Goal: Entertainment & Leisure: Consume media (video, audio)

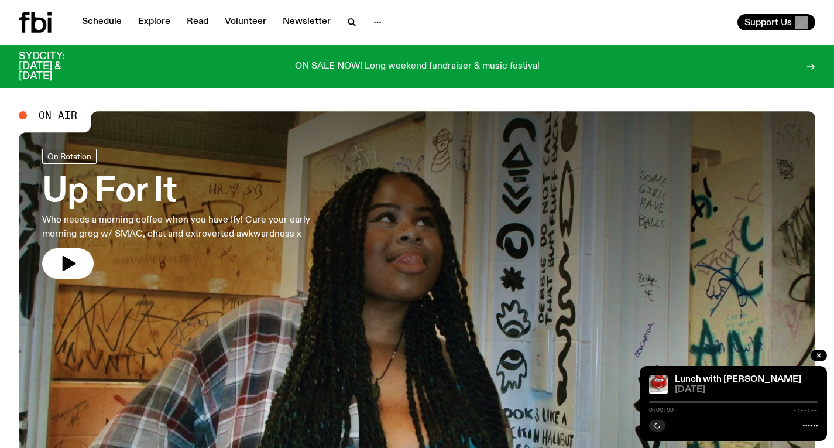
click at [289, 243] on link "Up For It Who needs a morning coffee when you have Ify! Cure your early morning…" at bounding box center [192, 214] width 300 height 130
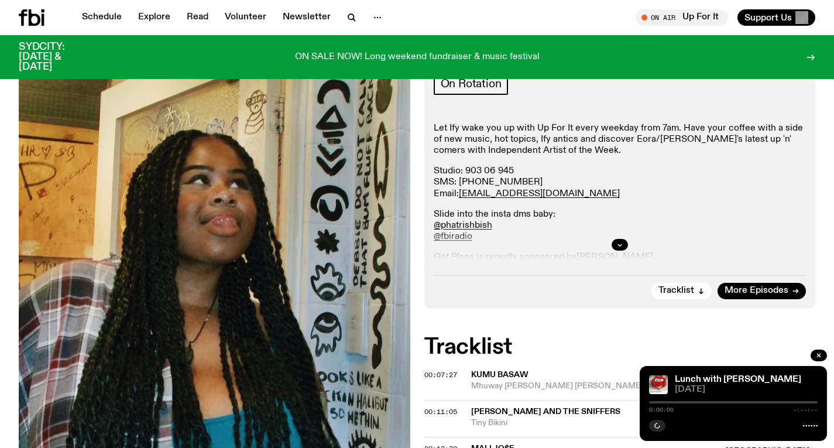
scroll to position [444, 0]
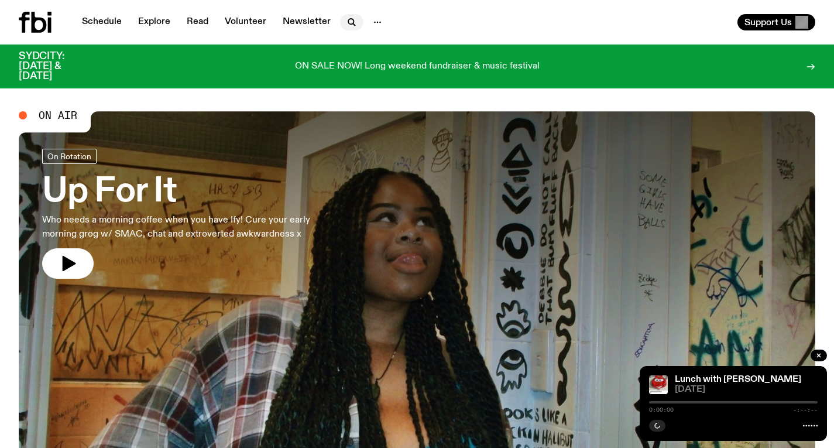
click at [345, 23] on icon "button" at bounding box center [352, 22] width 14 height 14
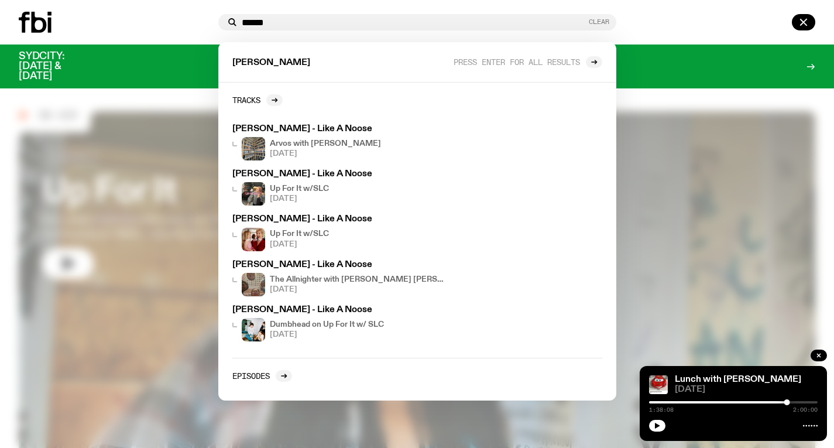
type input "******"
click at [592, 20] on button "Clear" at bounding box center [599, 22] width 20 height 6
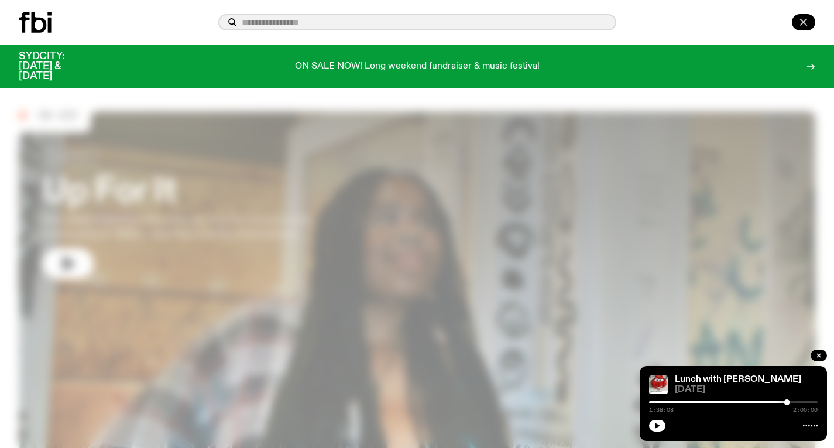
click at [806, 21] on icon "button" at bounding box center [803, 22] width 14 height 14
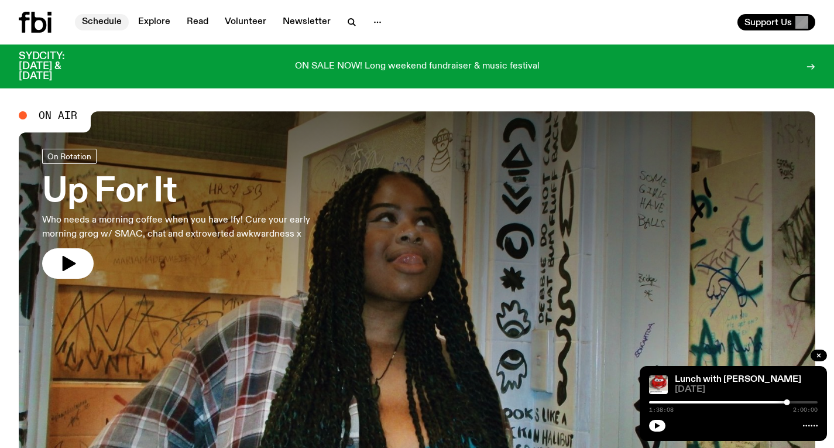
click at [98, 19] on link "Schedule" at bounding box center [102, 22] width 54 height 16
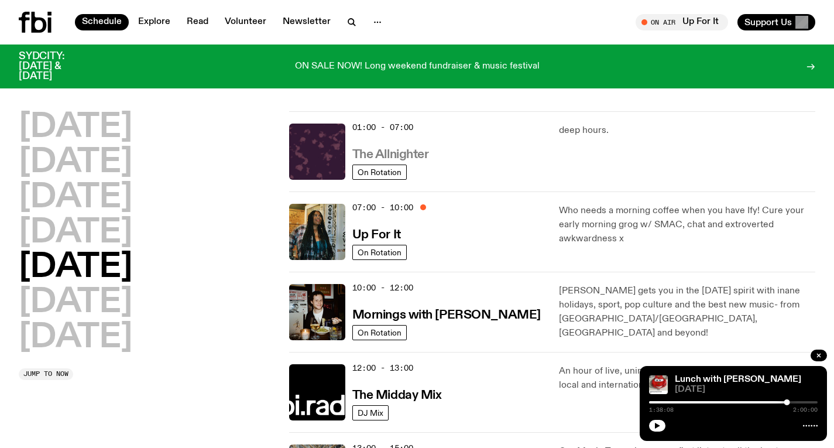
click at [361, 153] on h3 "The Allnighter" at bounding box center [390, 155] width 77 height 12
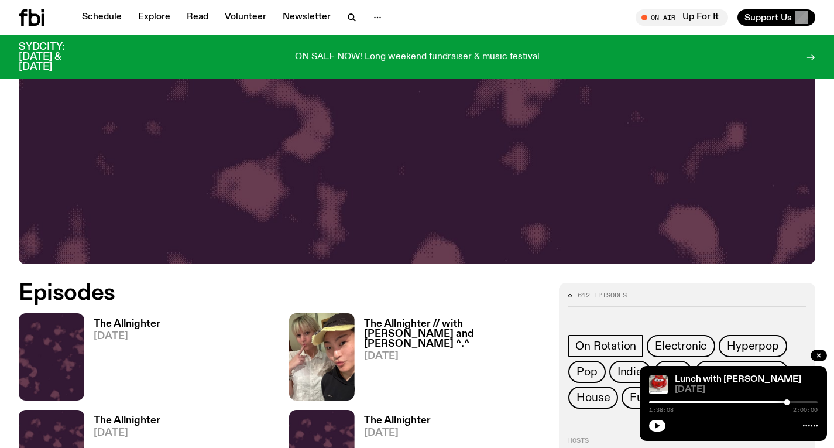
scroll to position [375, 0]
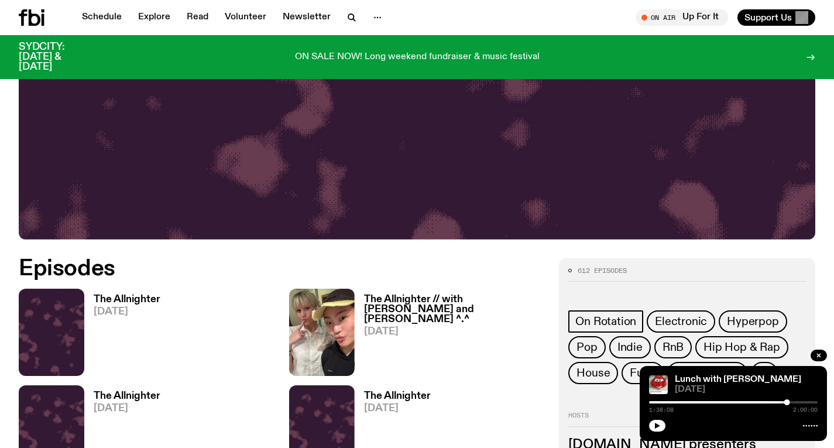
click at [136, 294] on h3 "The Allnighter" at bounding box center [127, 299] width 67 height 10
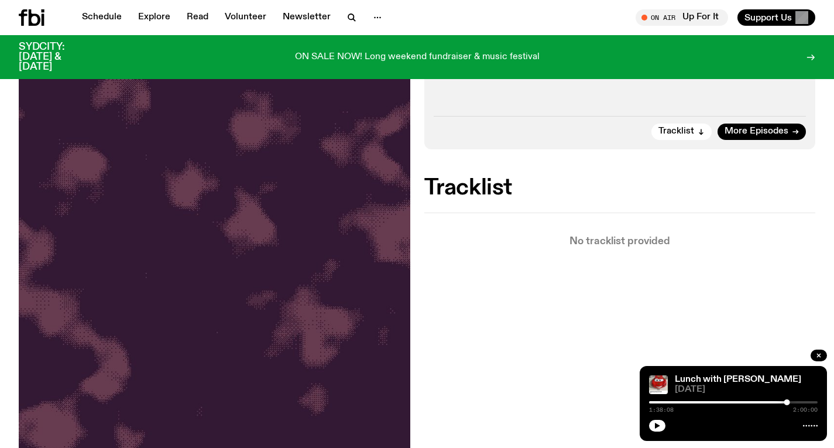
scroll to position [342, 0]
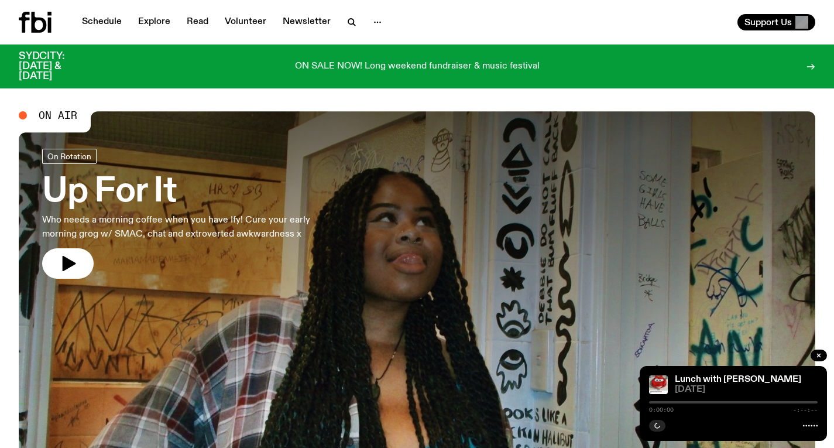
click at [336, 256] on link "Up For It Who needs a morning coffee when you have Ify! Cure your early morning…" at bounding box center [192, 214] width 300 height 130
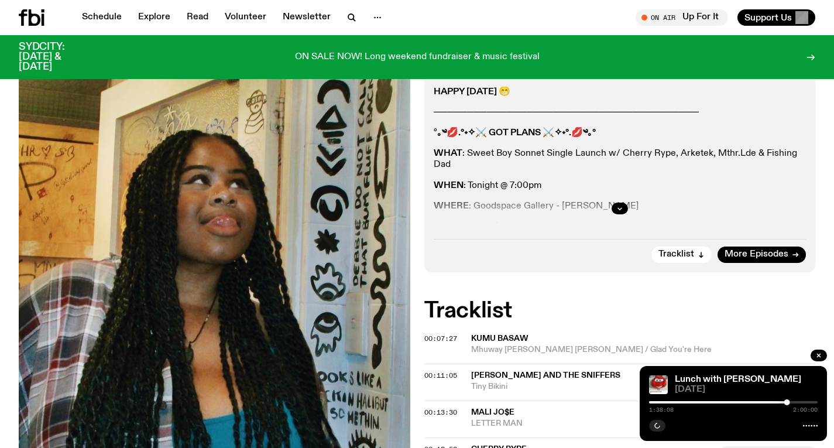
scroll to position [214, 0]
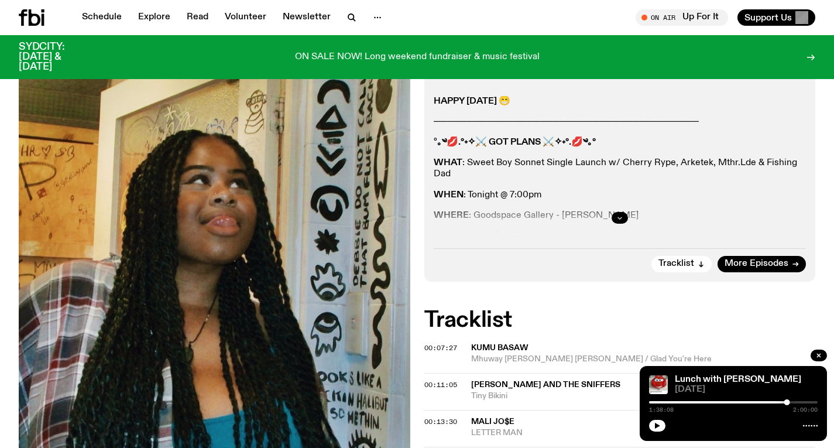
click at [625, 218] on button "button" at bounding box center [620, 218] width 16 height 12
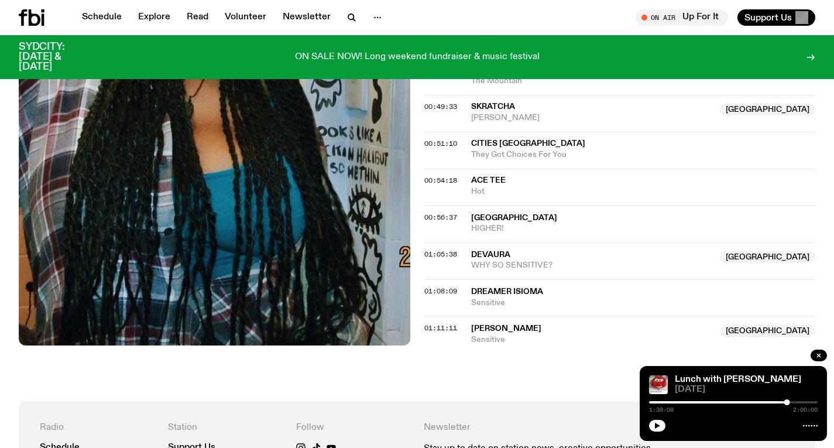
scroll to position [995, 0]
